Goal: Task Accomplishment & Management: Manage account settings

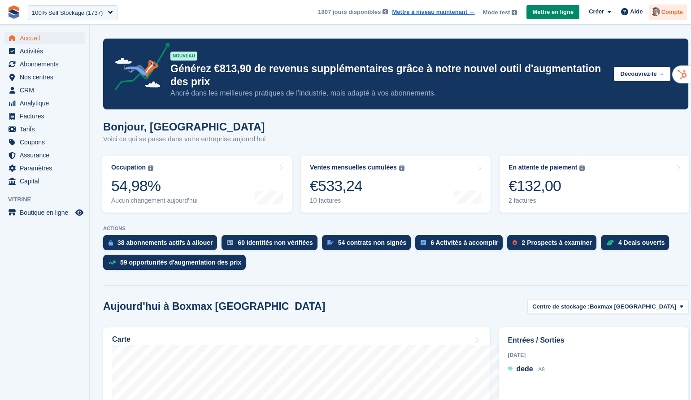
click at [652, 17] on div at bounding box center [656, 13] width 9 height 12
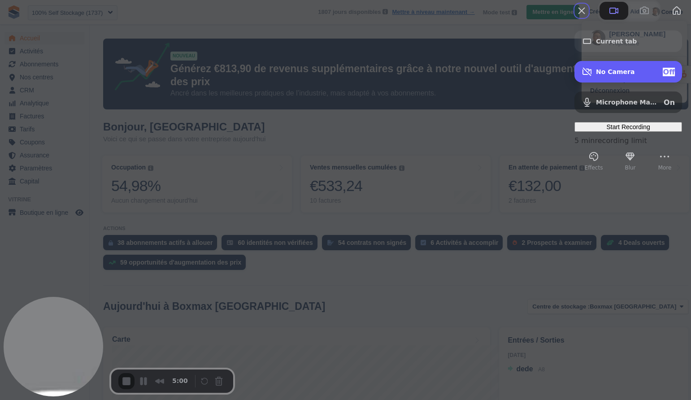
click at [621, 76] on div "No Camera Off" at bounding box center [635, 72] width 79 height 9
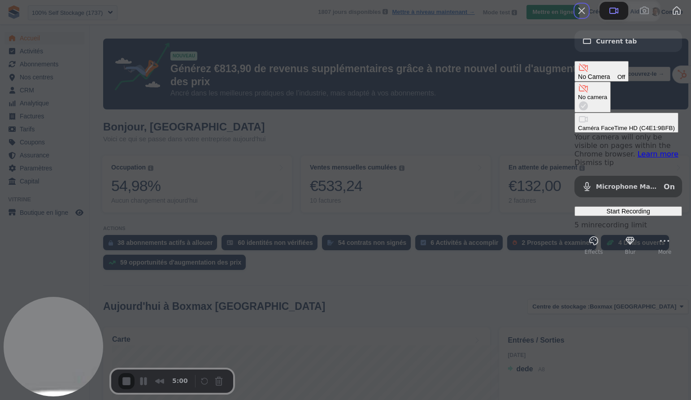
click at [578, 125] on div "Caméra FaceTime HD (C4E1:9BFB)" at bounding box center [626, 128] width 97 height 7
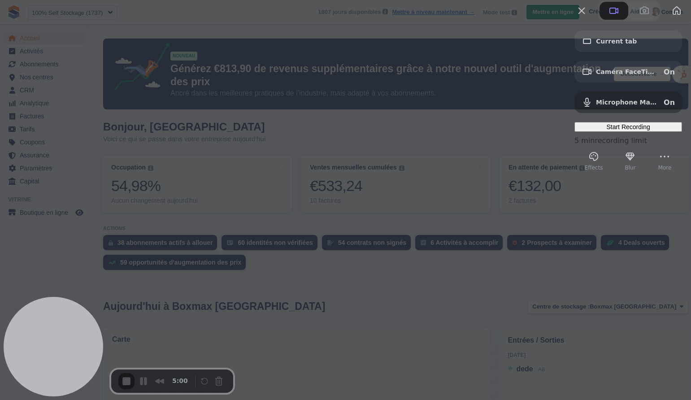
click at [474, 278] on div at bounding box center [345, 200] width 691 height 400
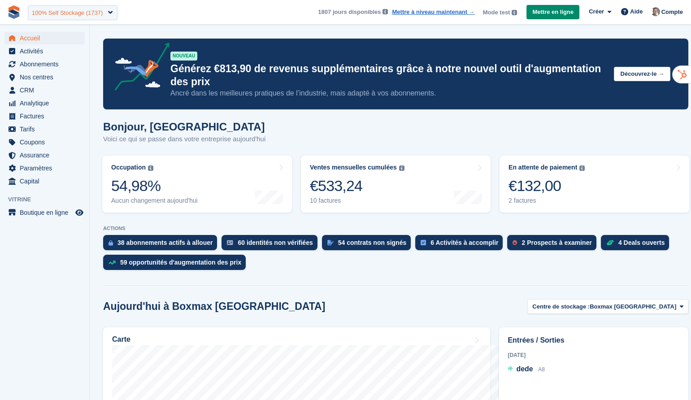
click at [65, 14] on div "100% Self Stockage (1737)" at bounding box center [67, 13] width 71 height 9
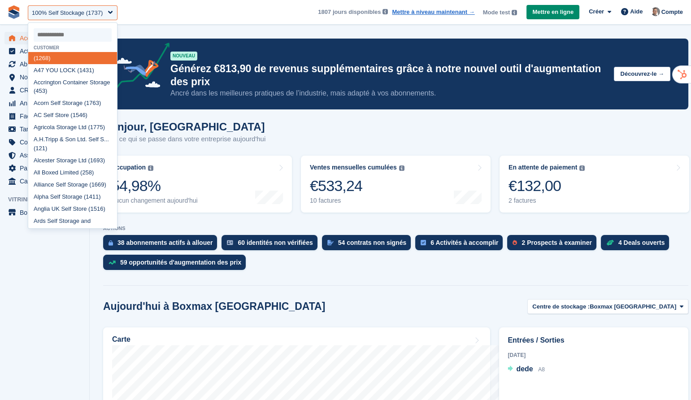
click at [24, 305] on aside "Accueil Activités Abonnements Abonnements Abonnements Contrats Augmentation des…" at bounding box center [44, 202] width 89 height 355
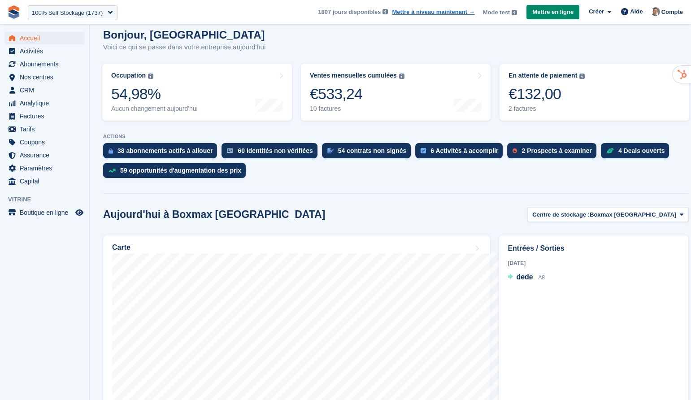
scroll to position [112, 0]
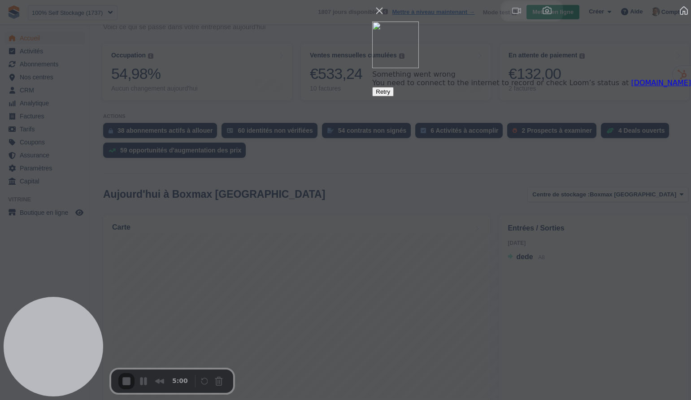
click at [394, 96] on button "Retry" at bounding box center [383, 91] width 22 height 9
click at [390, 95] on span "Retry" at bounding box center [383, 91] width 14 height 7
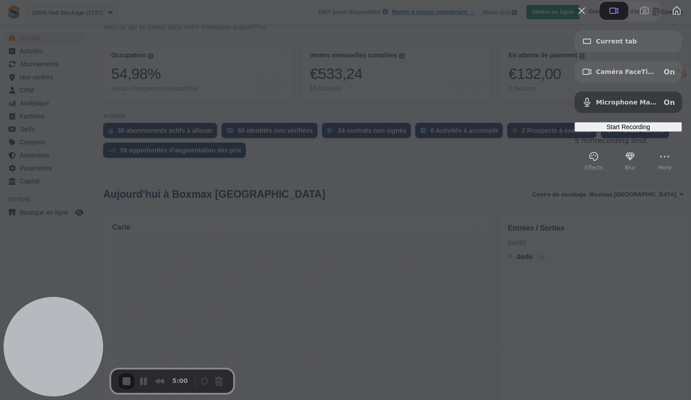
click at [618, 131] on span "Start Recording" at bounding box center [629, 126] width 44 height 7
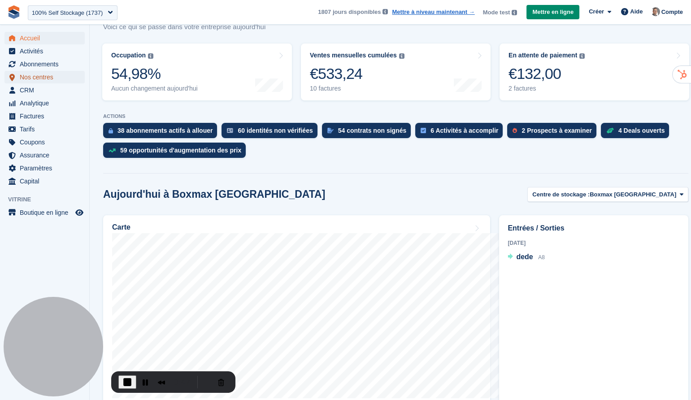
click at [44, 78] on span "Nos centres" at bounding box center [47, 77] width 54 height 13
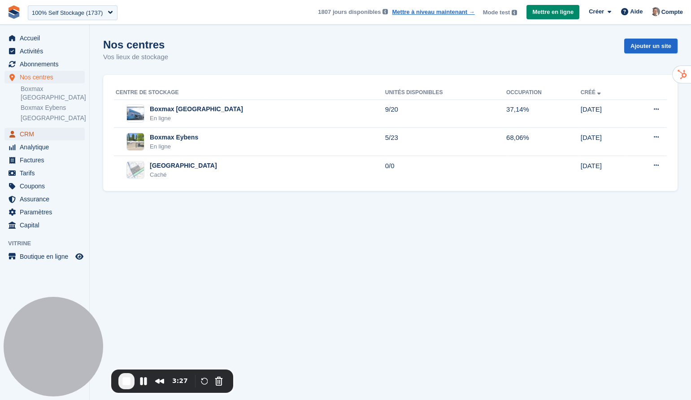
click at [39, 128] on span "CRM" at bounding box center [47, 134] width 54 height 13
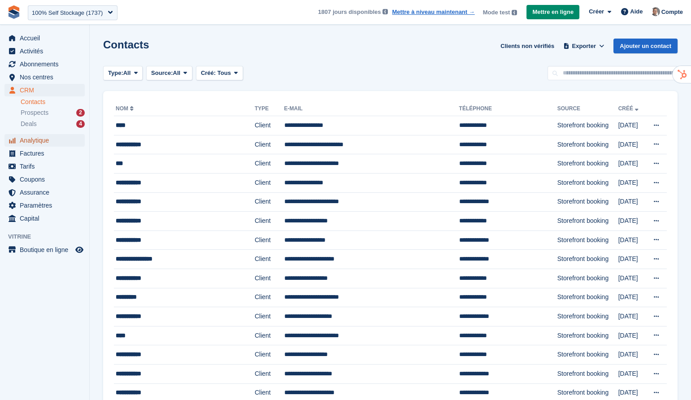
click at [63, 141] on span "Analytique" at bounding box center [47, 140] width 54 height 13
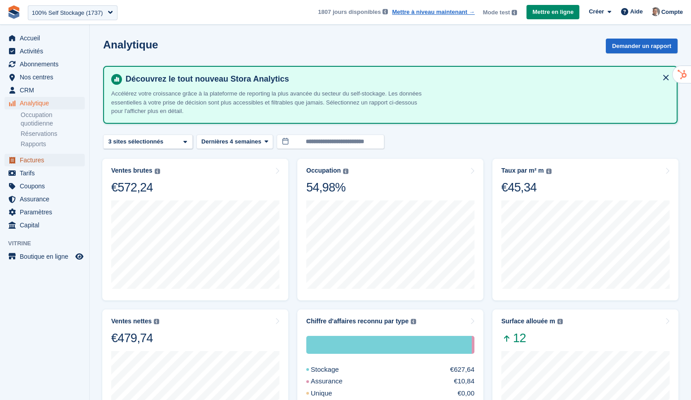
click at [46, 161] on span "Factures" at bounding box center [47, 160] width 54 height 13
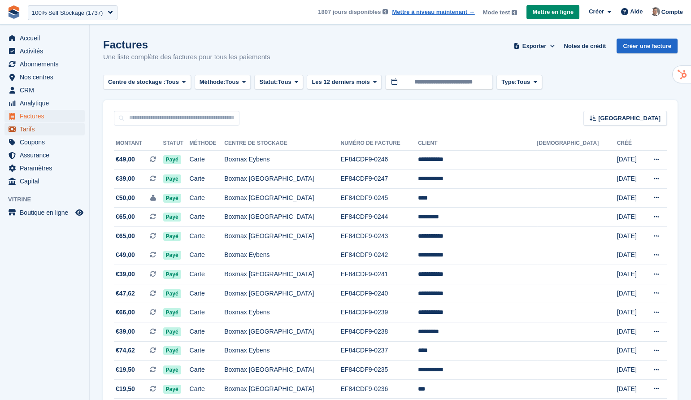
click at [39, 132] on span "Tarifs" at bounding box center [47, 129] width 54 height 13
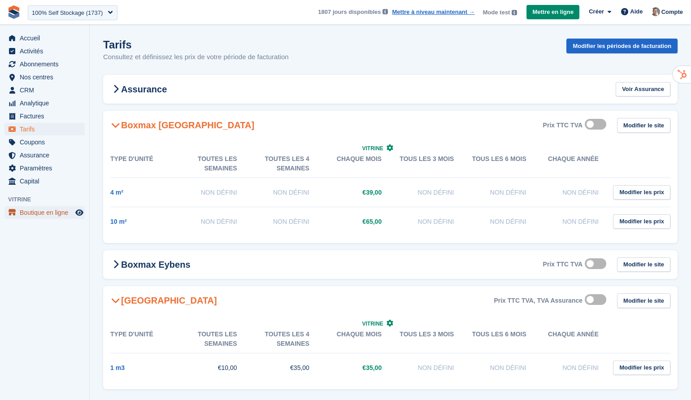
click at [70, 211] on span "Boutique en ligne" at bounding box center [47, 212] width 54 height 13
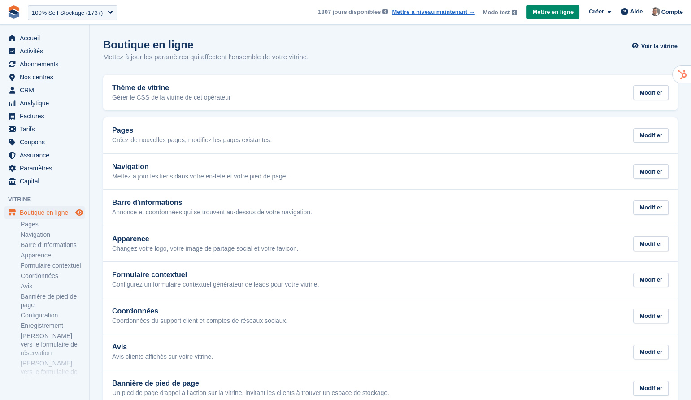
click at [80, 212] on icon "Boutique d'aperçu" at bounding box center [79, 212] width 8 height 7
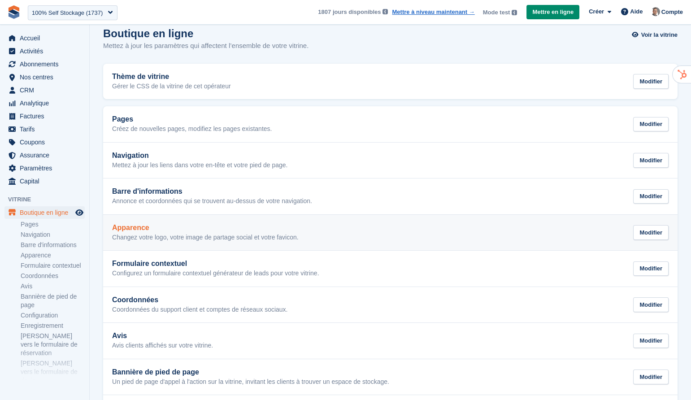
scroll to position [14, 0]
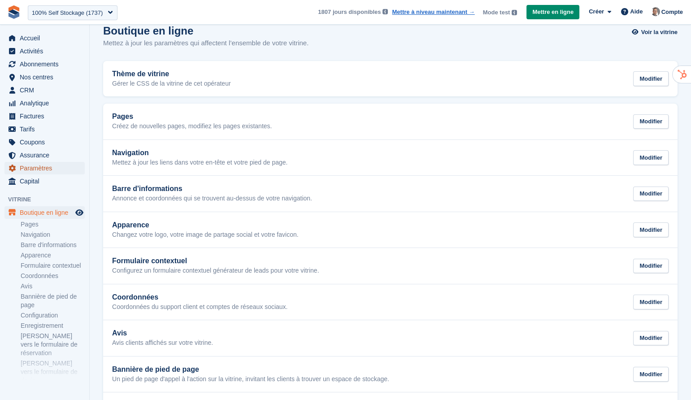
click at [40, 166] on span "Paramètres" at bounding box center [47, 168] width 54 height 13
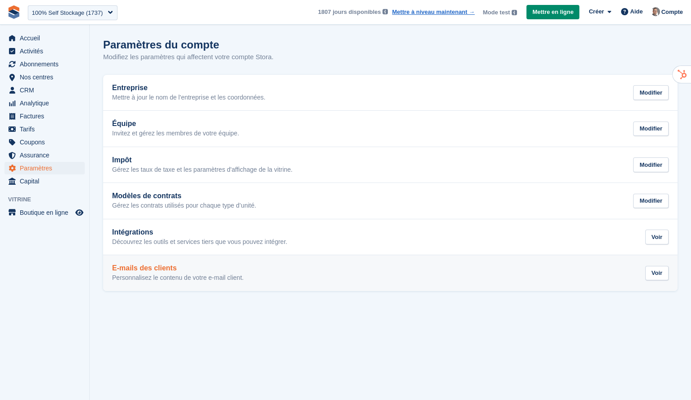
click at [176, 267] on h2 "E-mails des clients" at bounding box center [177, 268] width 131 height 8
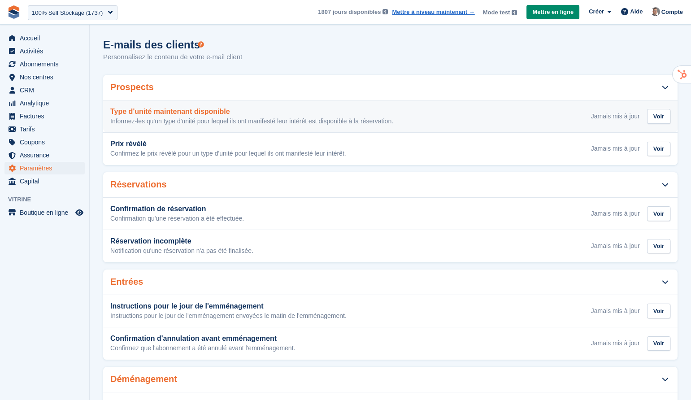
click at [442, 122] on div "Type d'unité maintenant disponible Informez-les qu'un type d'unité pour lequel …" at bounding box center [390, 117] width 560 height 18
